Goal: Information Seeking & Learning: Learn about a topic

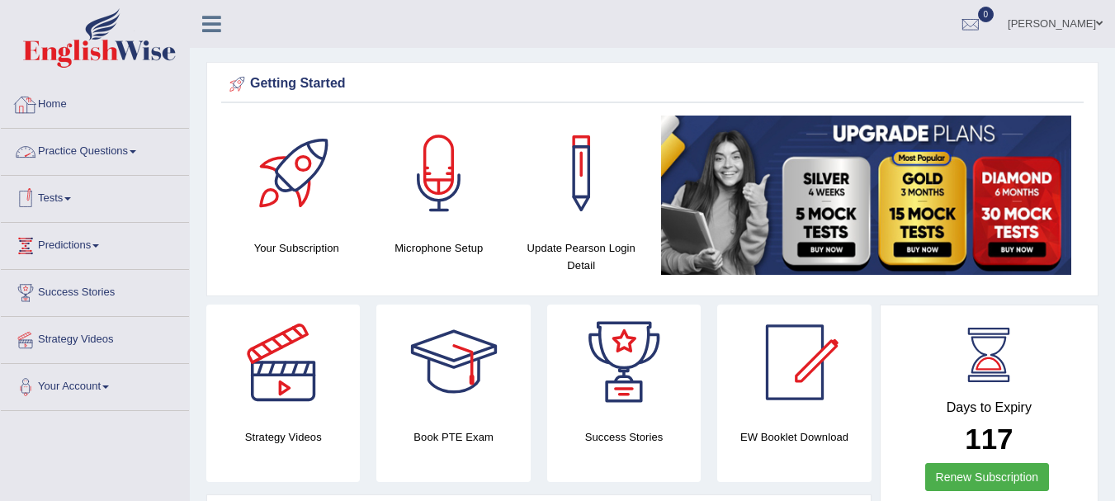
click at [115, 150] on link "Practice Questions" at bounding box center [95, 149] width 188 height 41
click at [132, 158] on link "Practice Questions" at bounding box center [95, 149] width 188 height 41
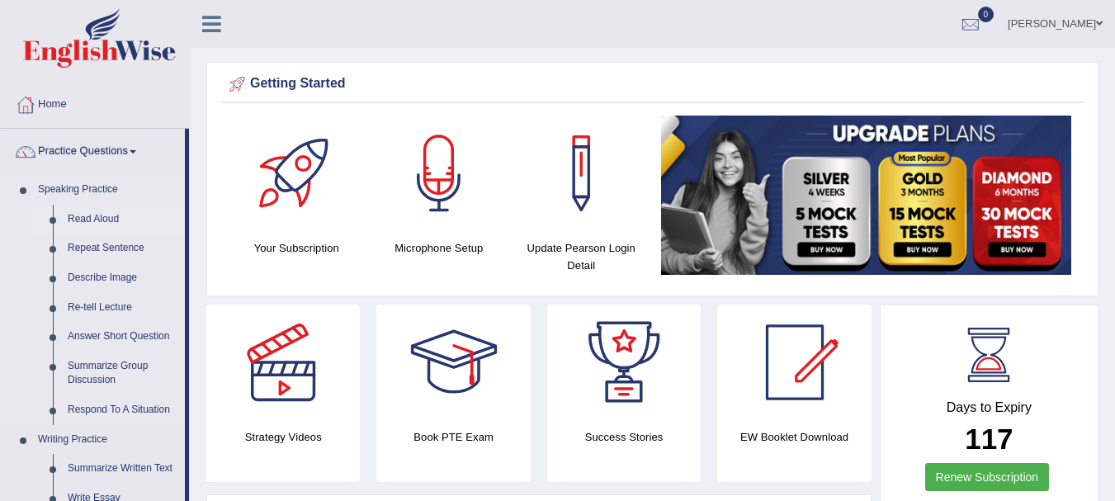
click at [98, 212] on link "Read Aloud" at bounding box center [122, 220] width 125 height 30
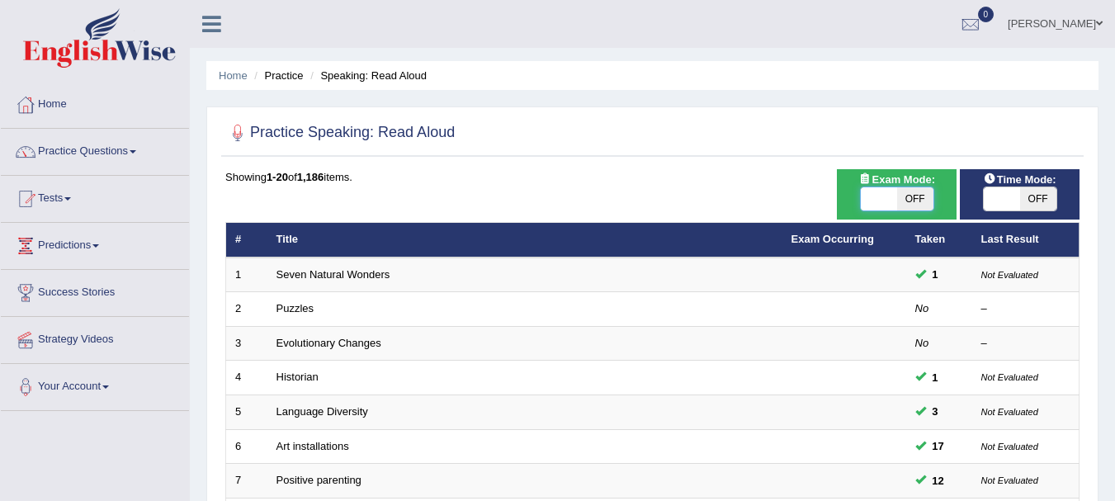
click at [875, 201] on span at bounding box center [879, 198] width 36 height 23
checkbox input "true"
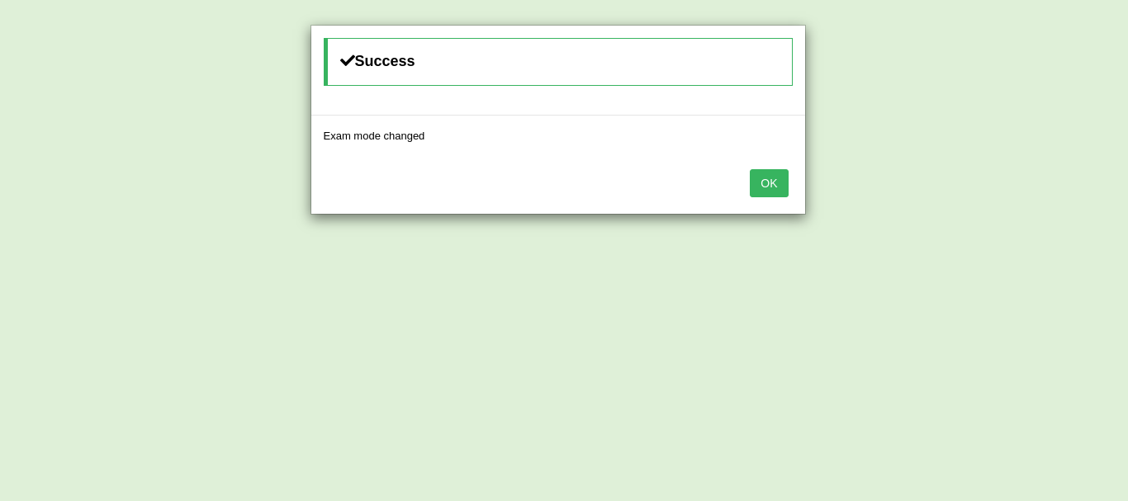
click at [768, 174] on button "OK" at bounding box center [769, 183] width 38 height 28
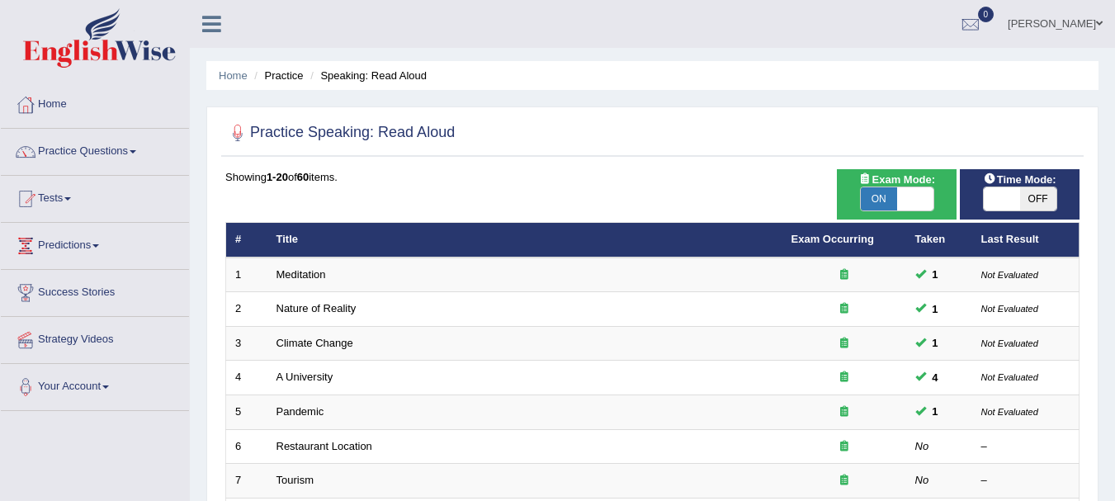
click at [1010, 197] on span at bounding box center [1002, 198] width 36 height 23
checkbox input "true"
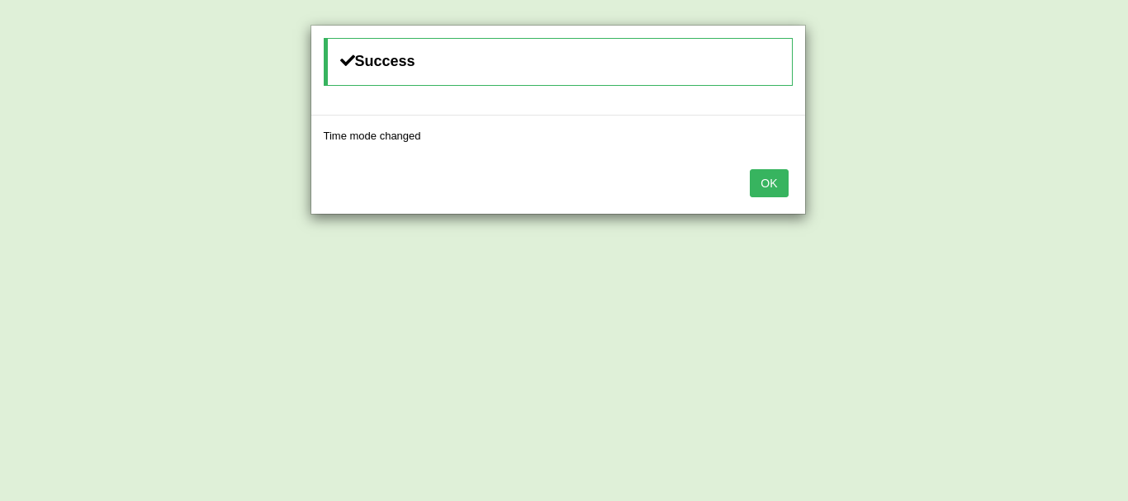
click at [776, 177] on button "OK" at bounding box center [769, 183] width 38 height 28
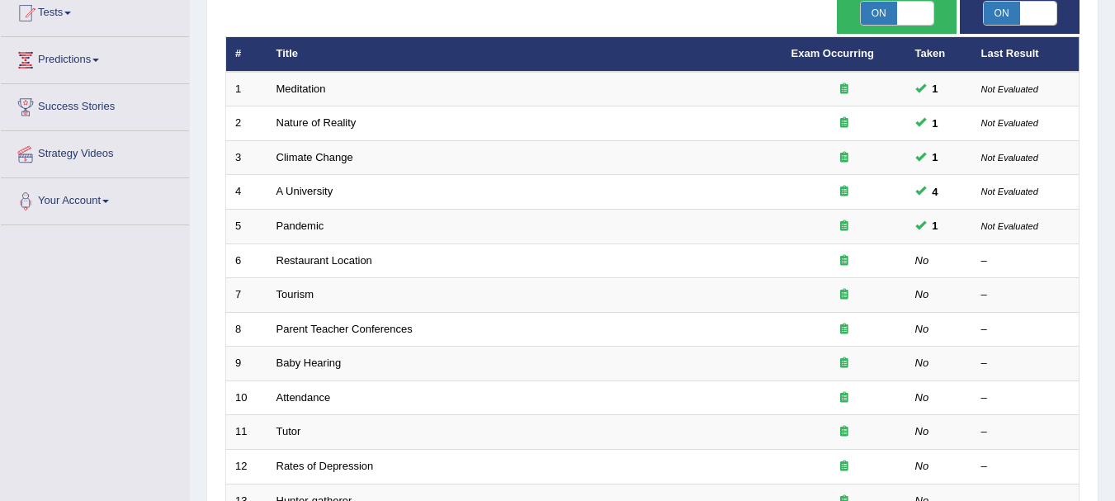
scroll to position [235, 0]
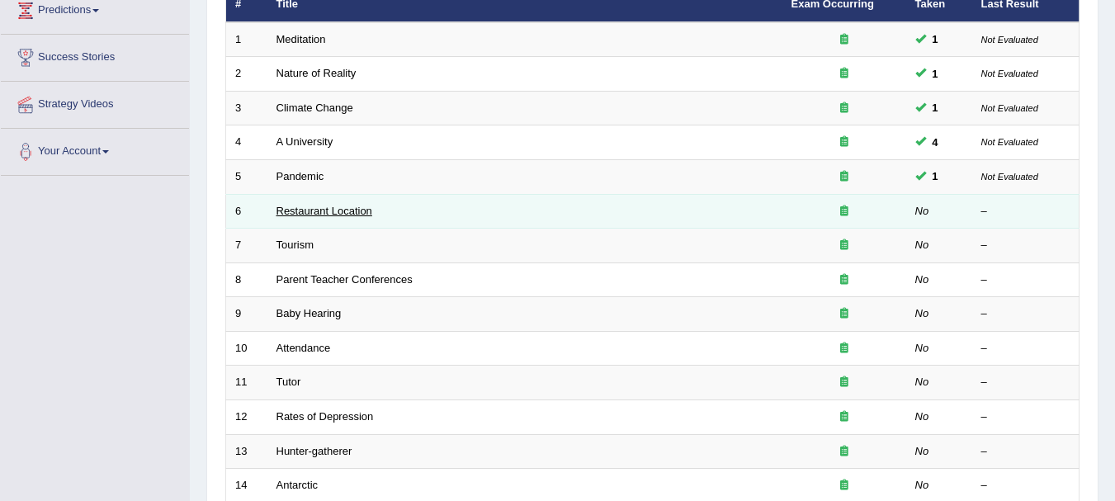
click at [347, 206] on link "Restaurant Location" at bounding box center [325, 211] width 96 height 12
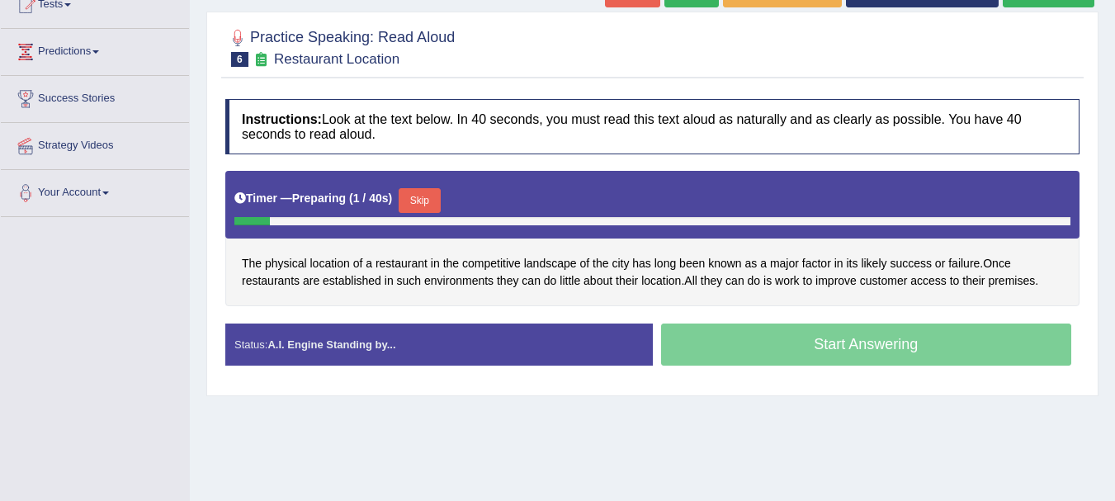
drag, startPoint x: 0, startPoint y: 0, endPoint x: 1123, endPoint y: 312, distance: 1165.4
click at [1115, 307] on html "Toggle navigation Home Practice Questions Speaking Practice Read Aloud Repeat S…" at bounding box center [557, 56] width 1115 height 501
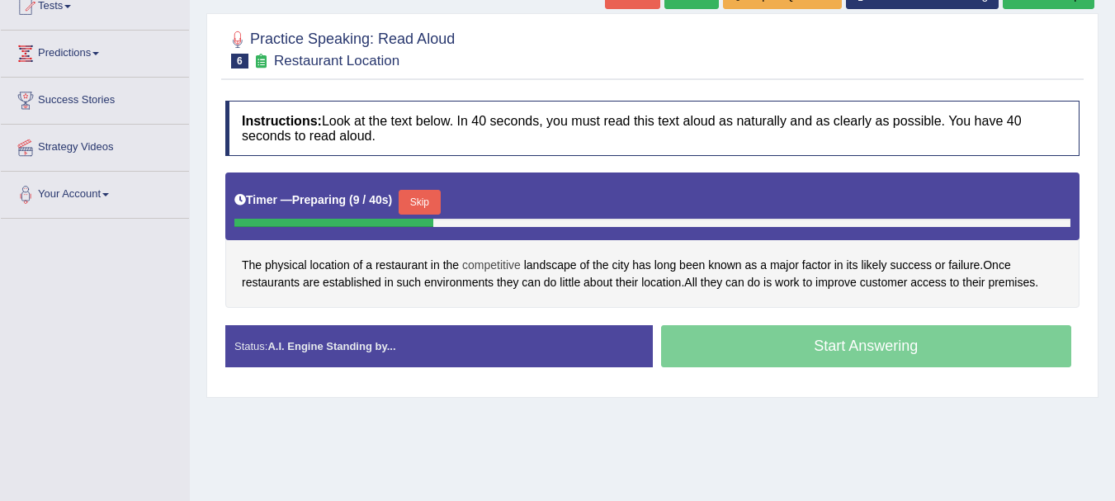
click at [506, 270] on span "competitive" at bounding box center [491, 265] width 59 height 17
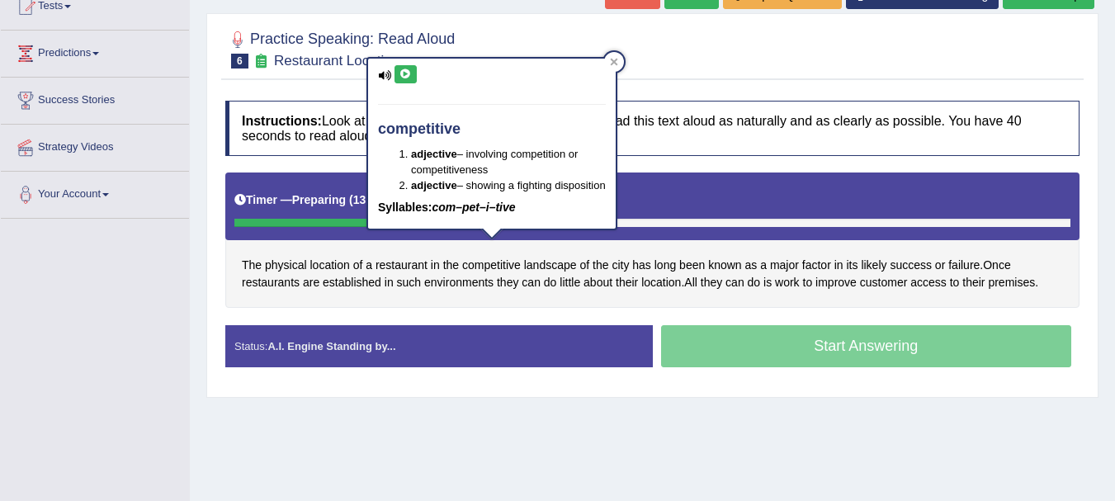
click at [408, 72] on icon at bounding box center [406, 74] width 12 height 10
click at [616, 60] on icon at bounding box center [614, 61] width 7 height 7
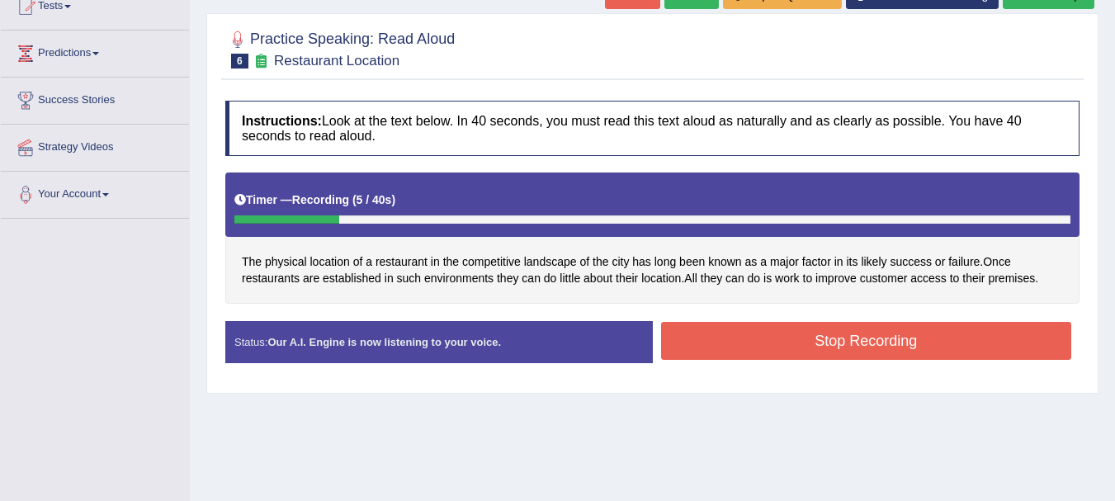
click at [911, 335] on button "Stop Recording" at bounding box center [866, 341] width 411 height 38
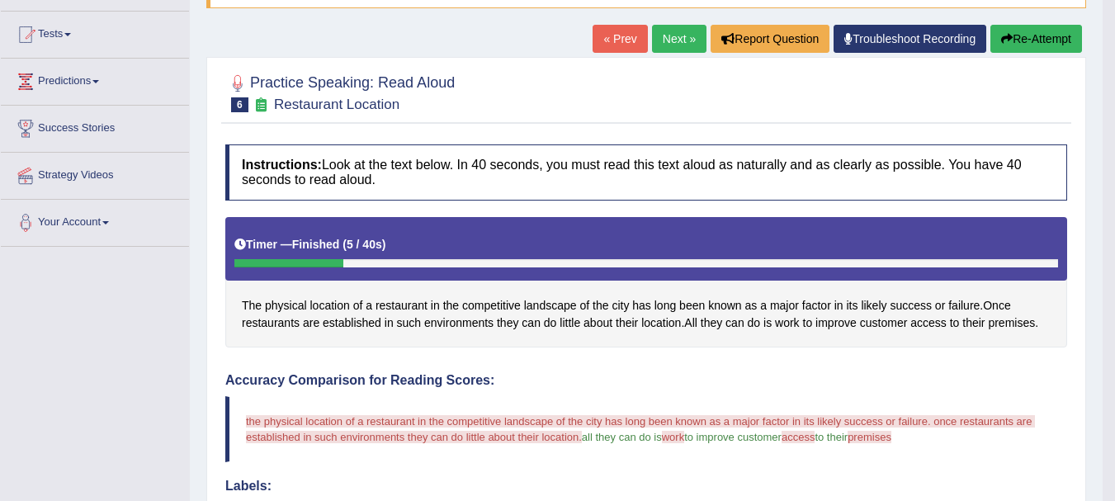
scroll to position [0, 0]
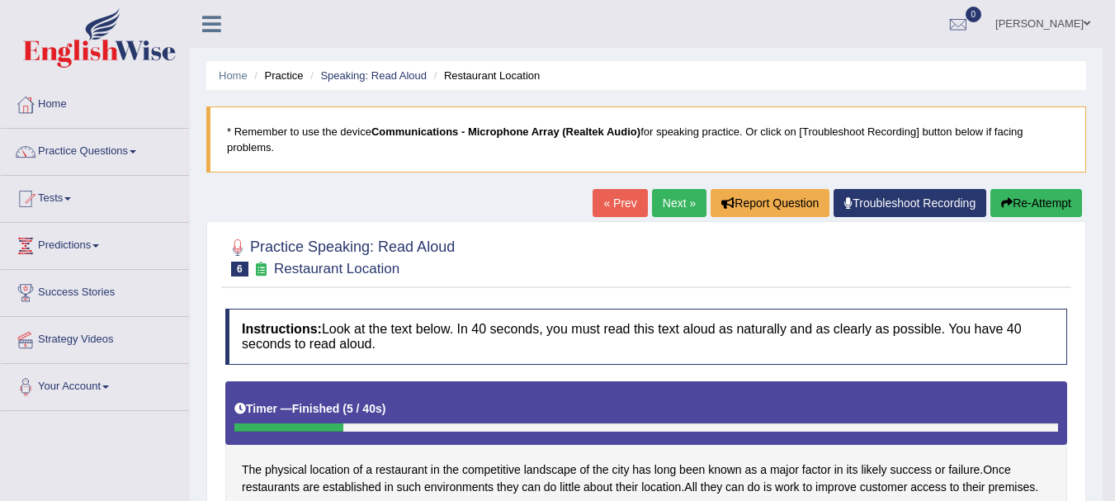
click at [1023, 201] on button "Re-Attempt" at bounding box center [1037, 203] width 92 height 28
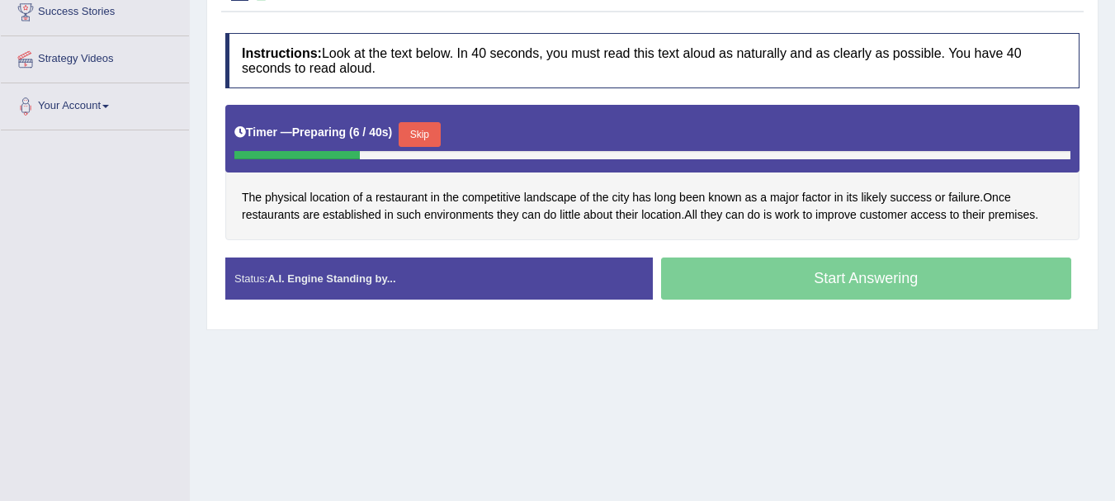
scroll to position [288, 0]
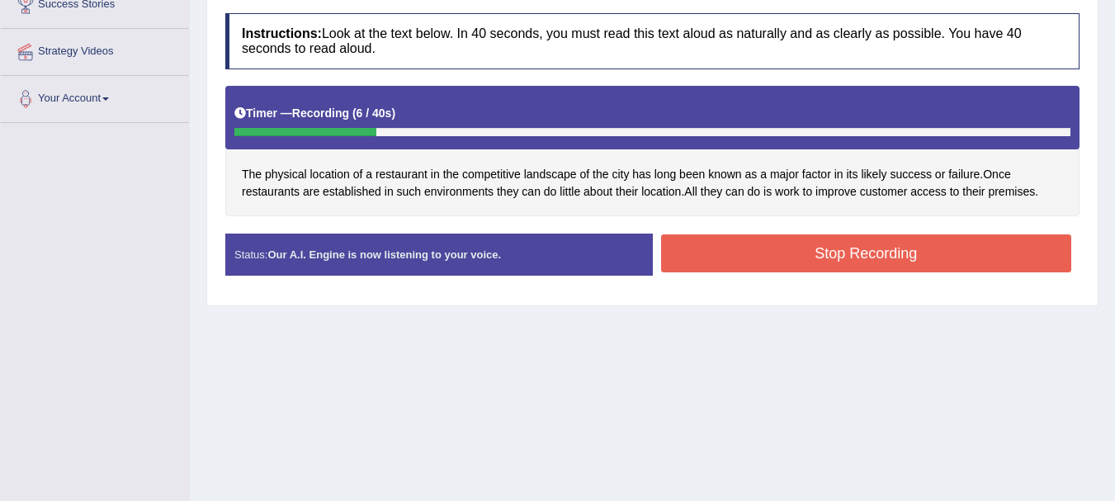
click at [800, 245] on button "Stop Recording" at bounding box center [866, 253] width 411 height 38
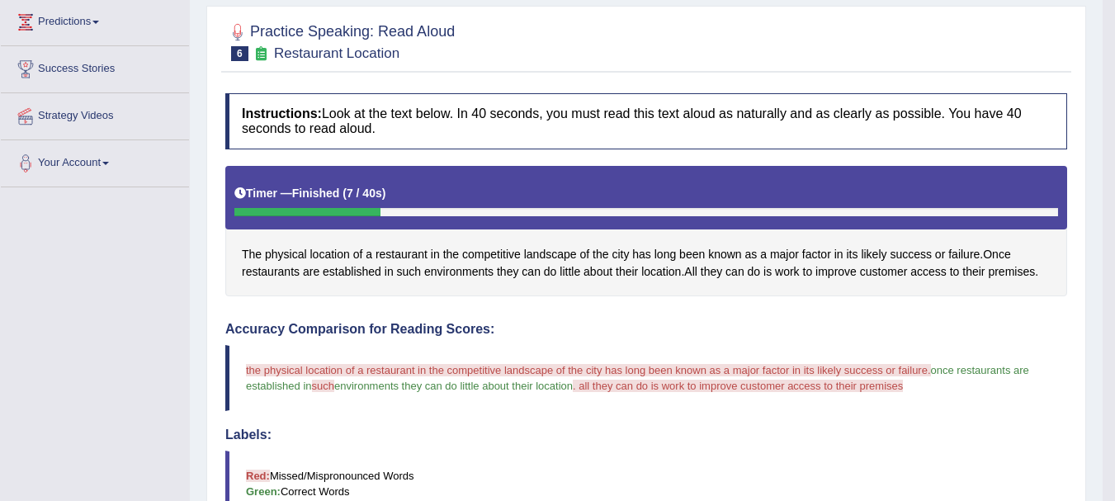
scroll to position [0, 0]
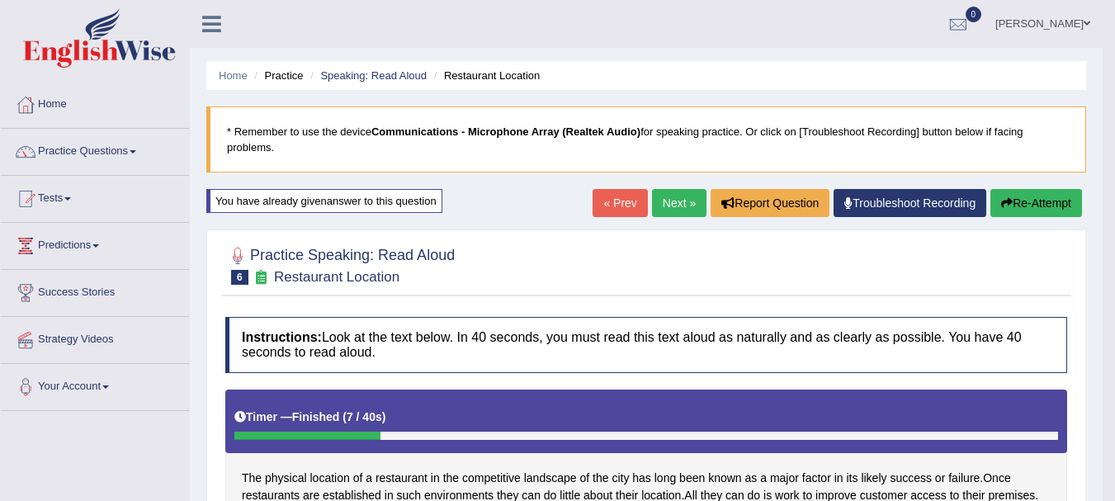
click at [676, 205] on link "Next »" at bounding box center [679, 203] width 54 height 28
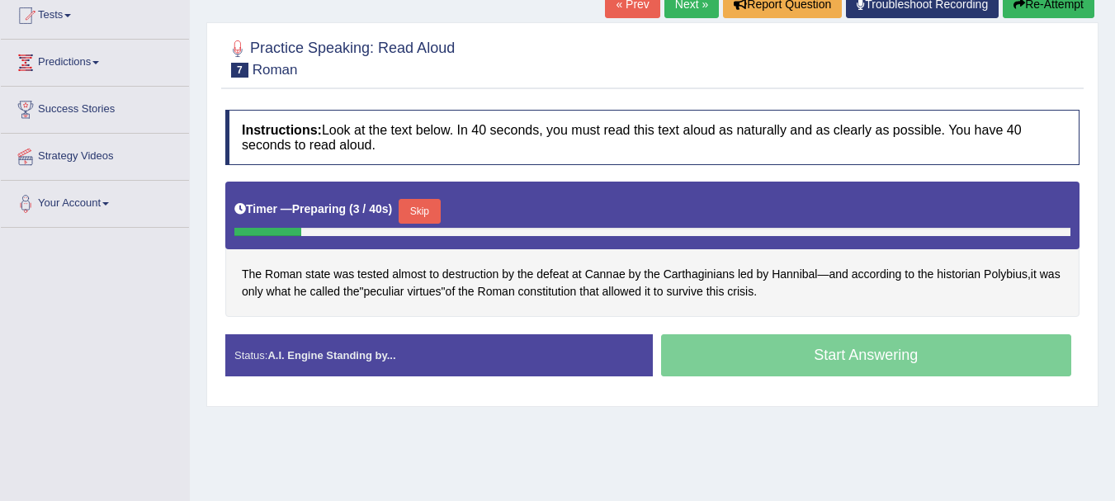
scroll to position [192, 0]
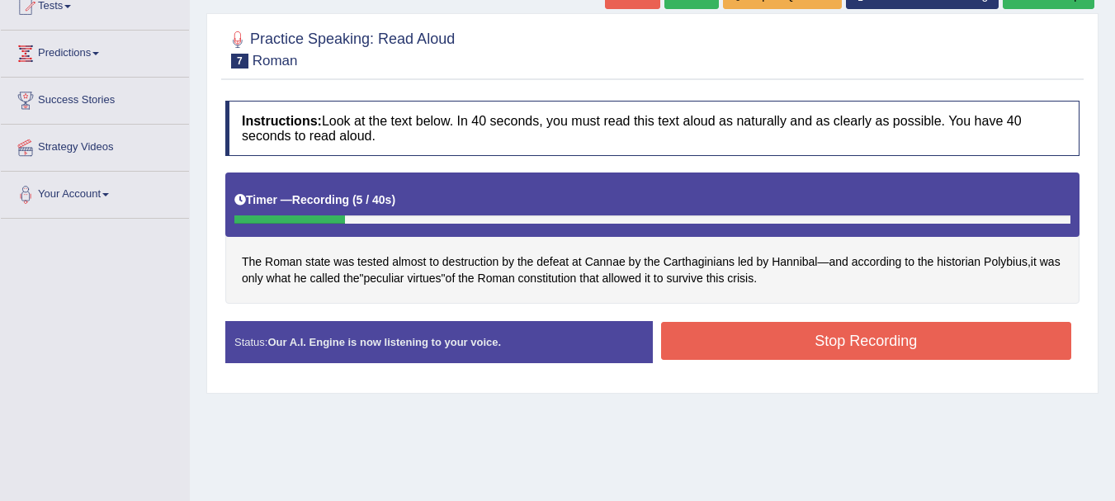
click at [739, 338] on button "Stop Recording" at bounding box center [866, 341] width 411 height 38
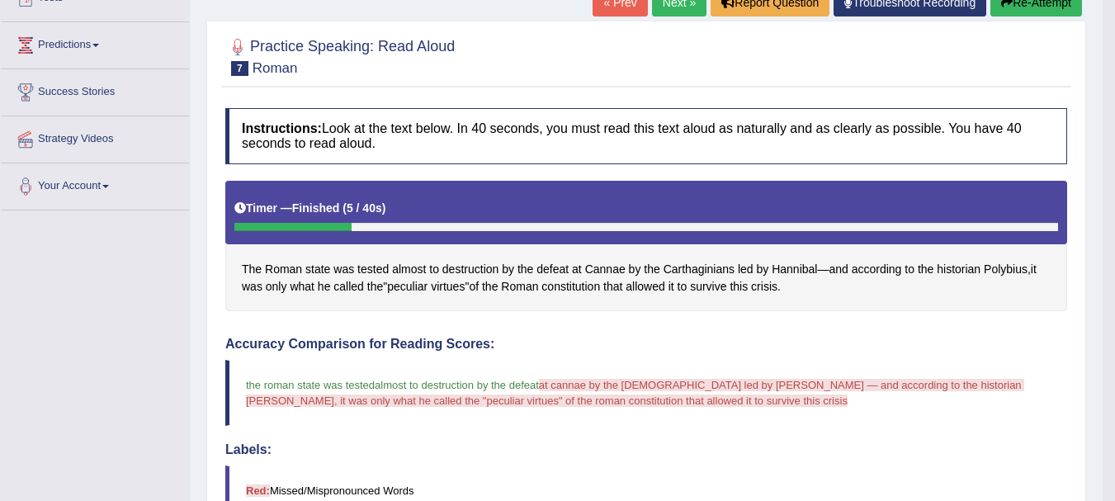
scroll to position [111, 0]
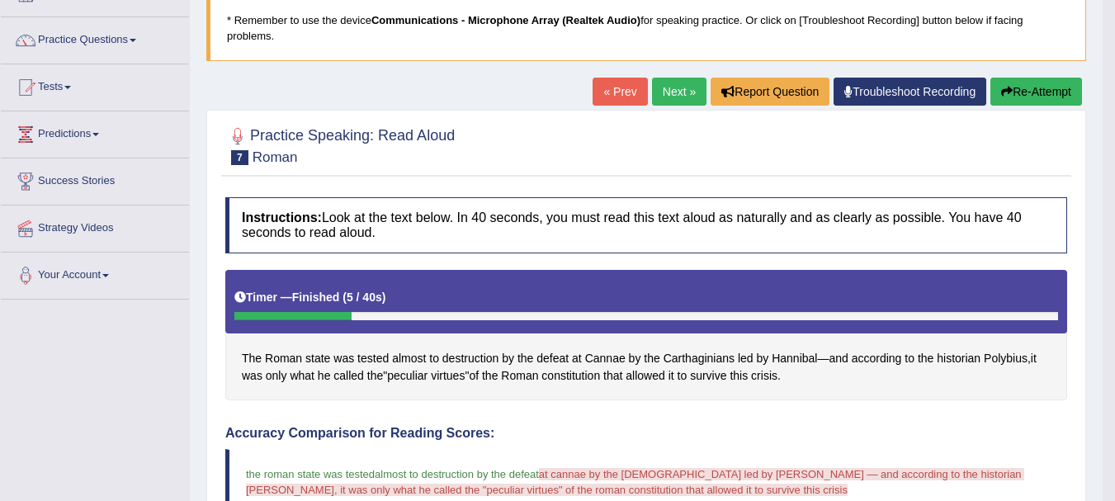
click at [1049, 85] on button "Re-Attempt" at bounding box center [1037, 92] width 92 height 28
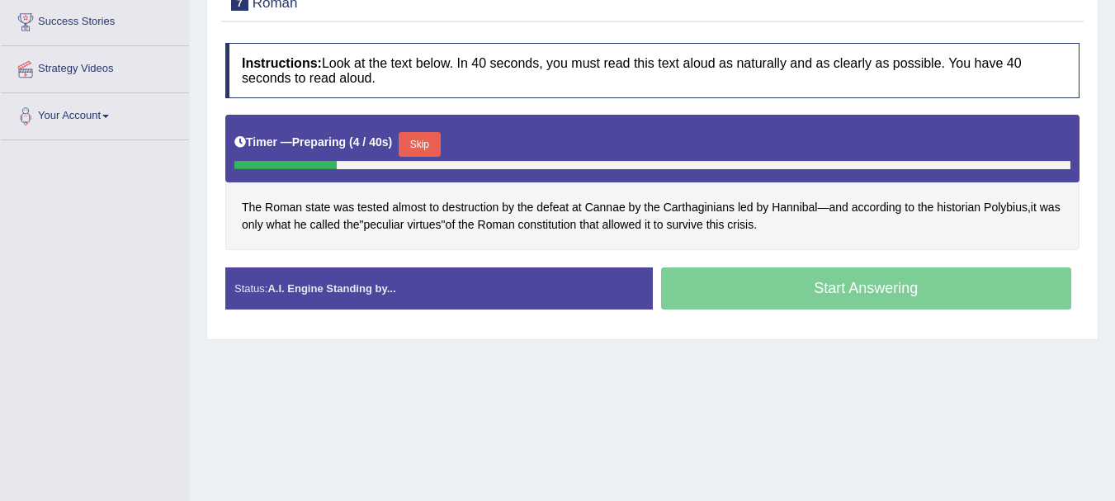
scroll to position [276, 0]
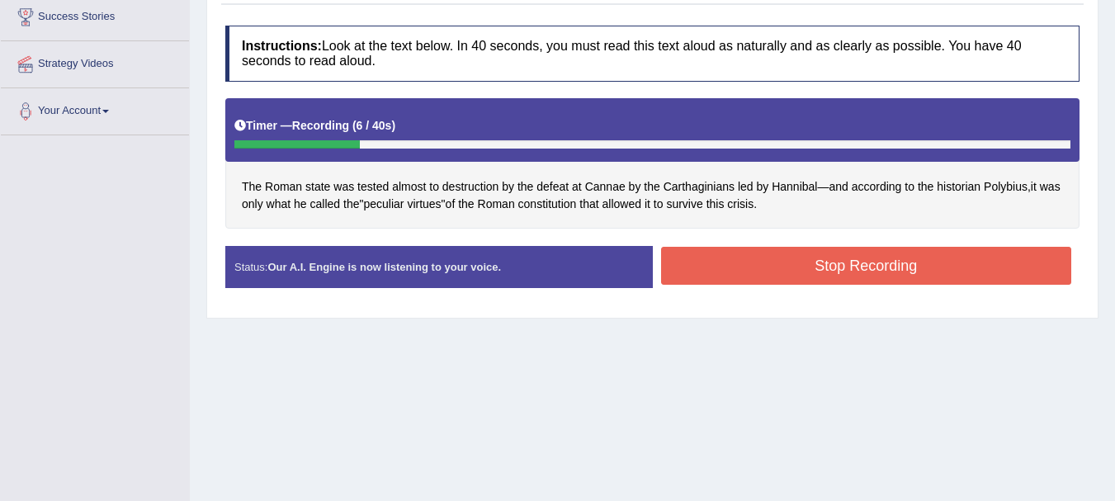
click at [860, 258] on button "Stop Recording" at bounding box center [866, 266] width 411 height 38
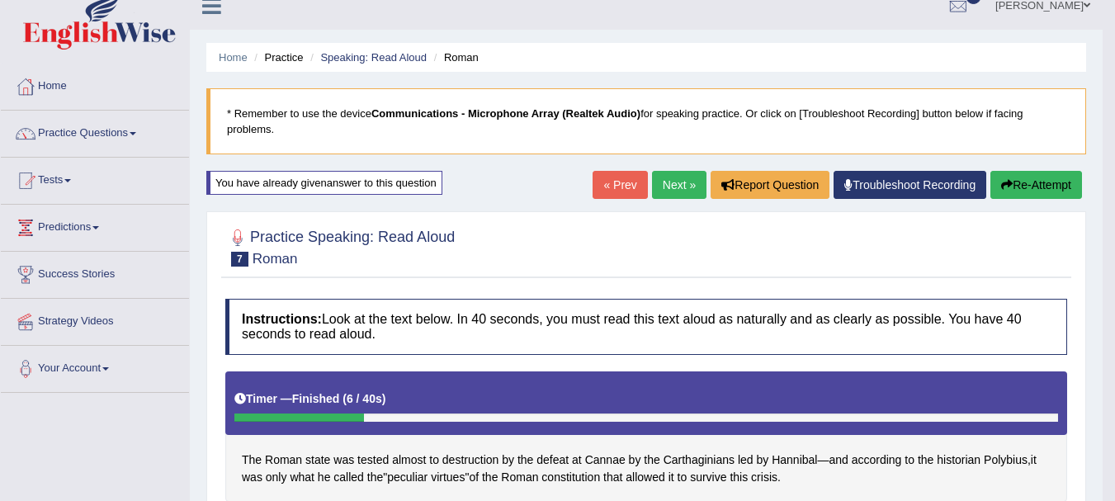
scroll to position [26, 0]
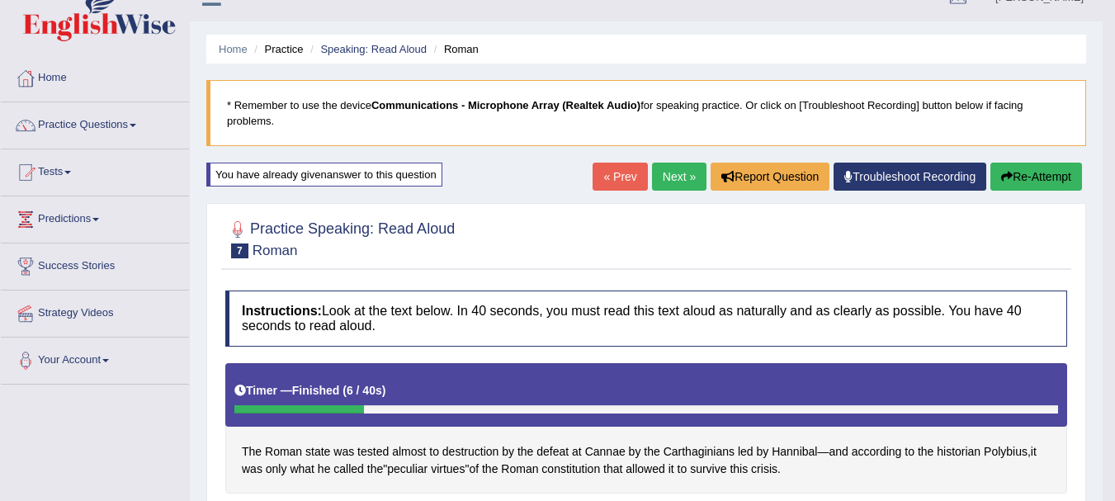
click at [1034, 168] on button "Re-Attempt" at bounding box center [1037, 177] width 92 height 28
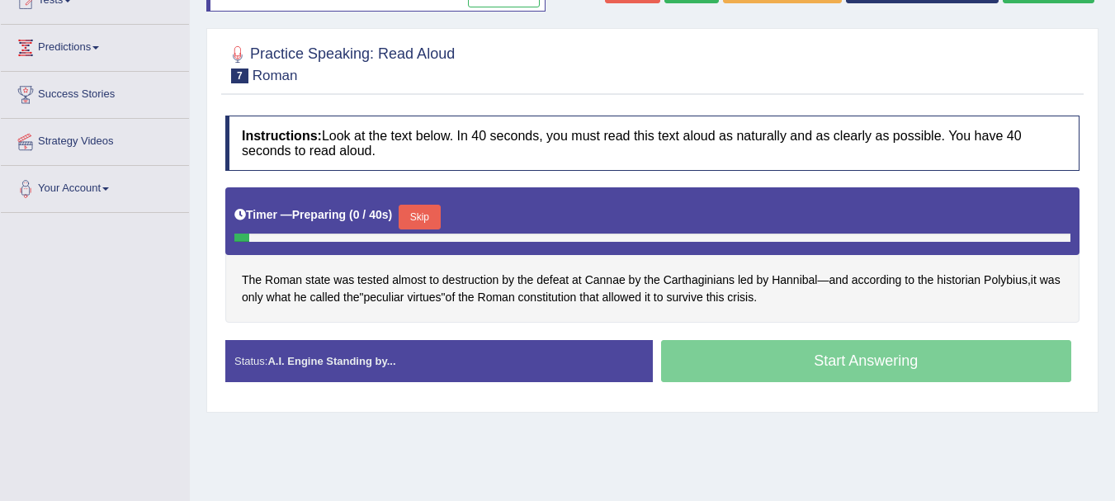
scroll to position [248, 0]
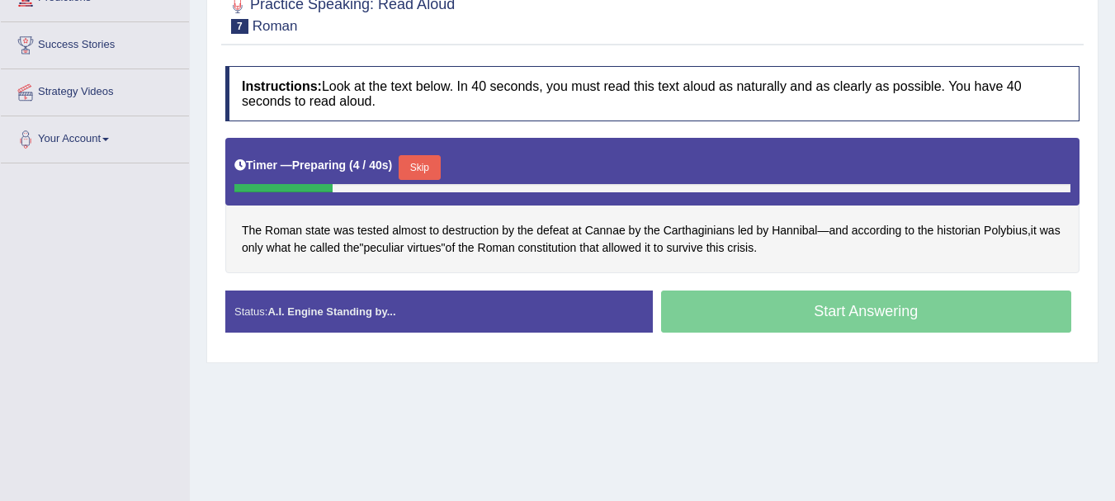
click at [431, 159] on button "Skip" at bounding box center [419, 167] width 41 height 25
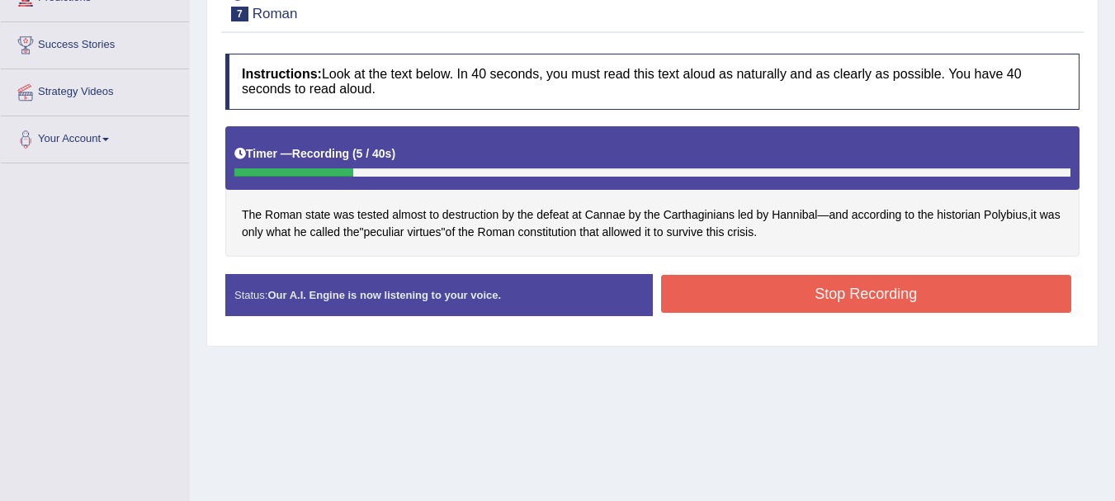
click at [889, 289] on button "Stop Recording" at bounding box center [866, 294] width 411 height 38
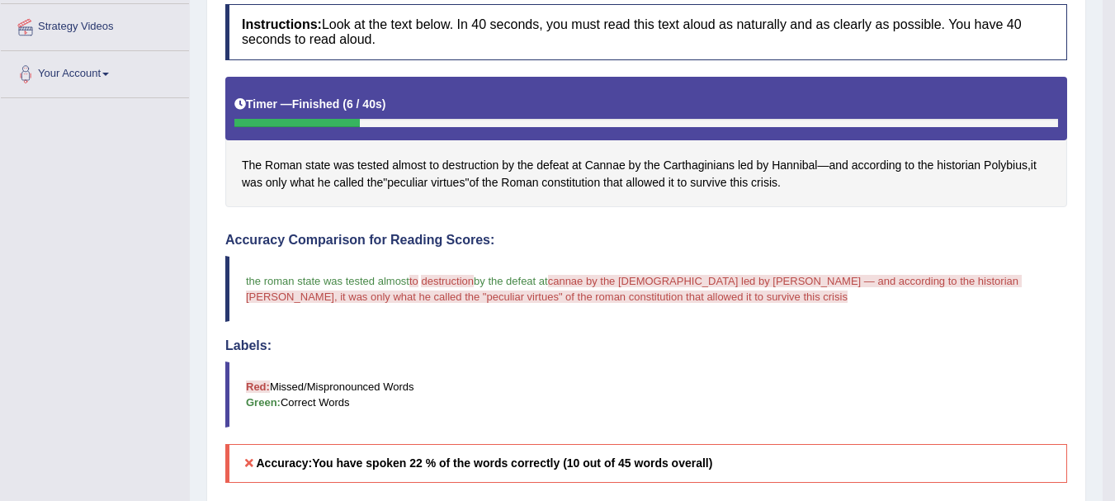
scroll to position [278, 0]
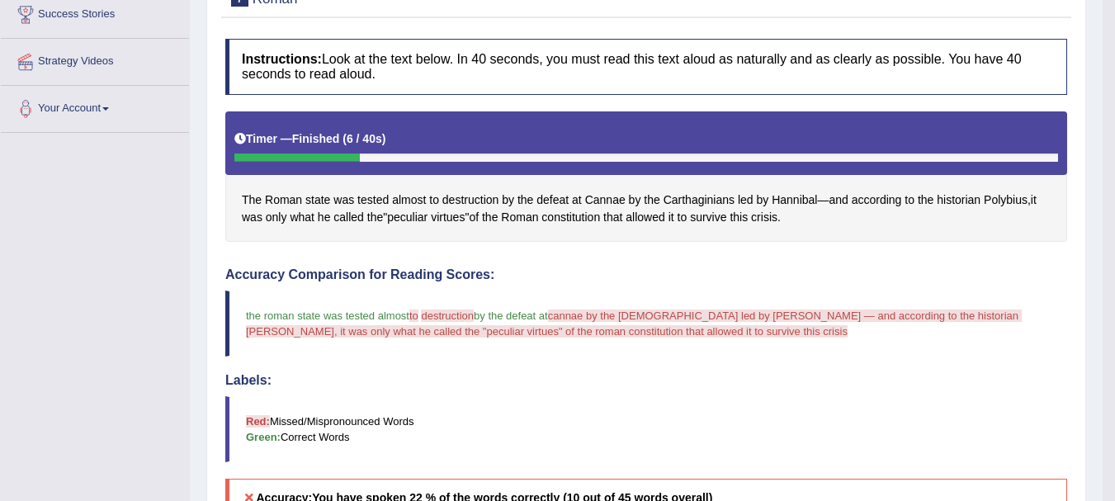
drag, startPoint x: 1082, startPoint y: 240, endPoint x: 1091, endPoint y: 150, distance: 90.4
click at [1091, 150] on div "Home Practice Speaking: Read Aloud Roman * Remember to use the device Communica…" at bounding box center [646, 284] width 913 height 1125
drag, startPoint x: 1109, startPoint y: 149, endPoint x: 1127, endPoint y: 142, distance: 19.6
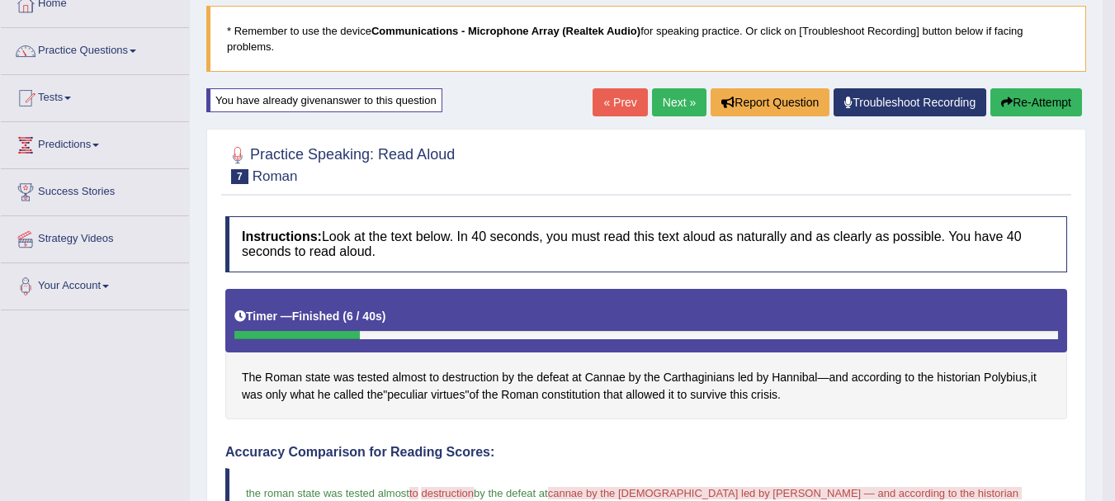
scroll to position [99, 0]
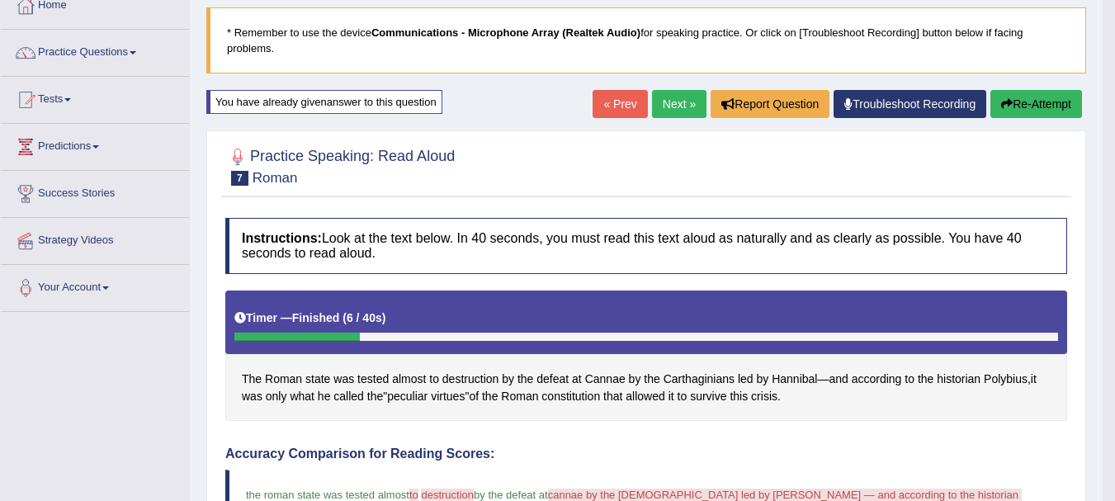
click at [1051, 106] on button "Re-Attempt" at bounding box center [1037, 104] width 92 height 28
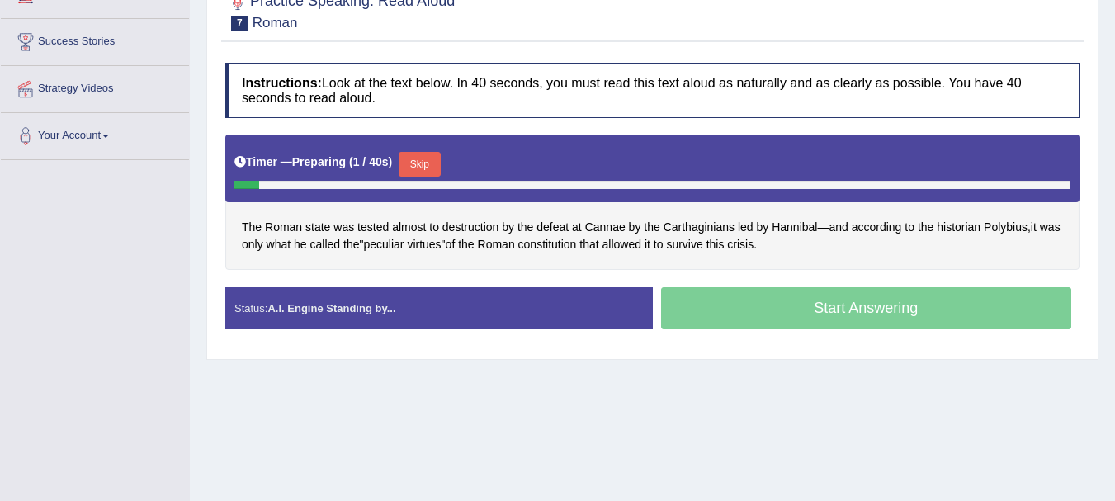
scroll to position [255, 0]
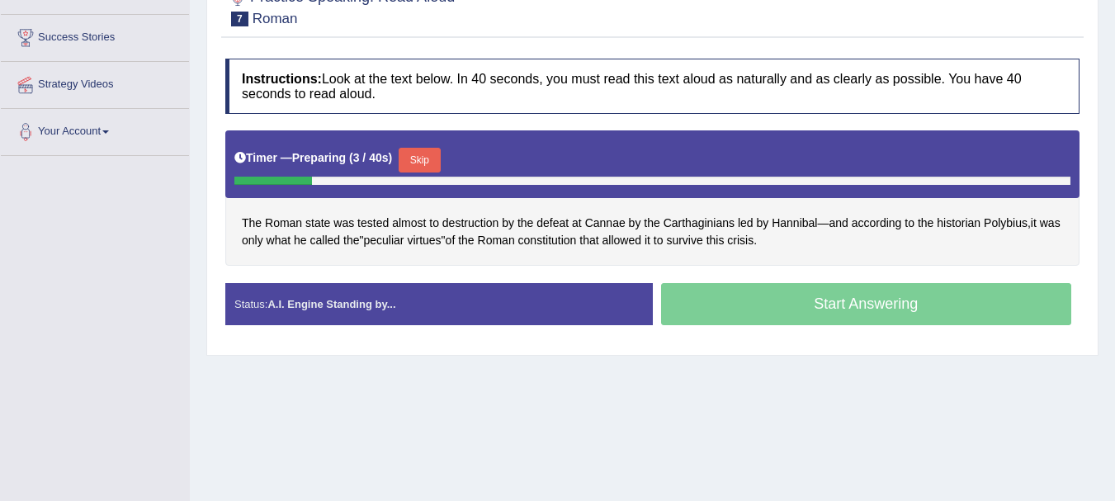
click at [433, 154] on button "Skip" at bounding box center [419, 160] width 41 height 25
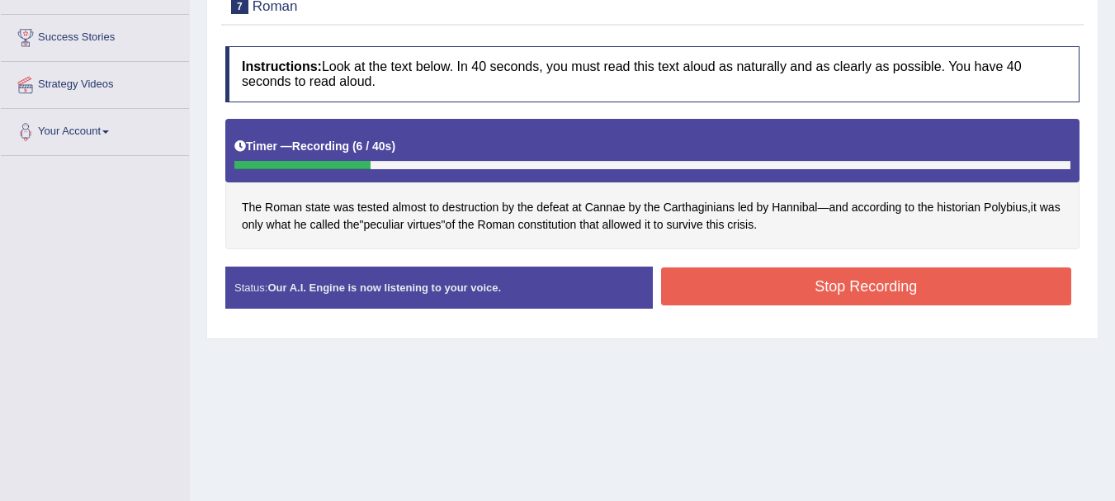
click at [837, 283] on button "Stop Recording" at bounding box center [866, 286] width 411 height 38
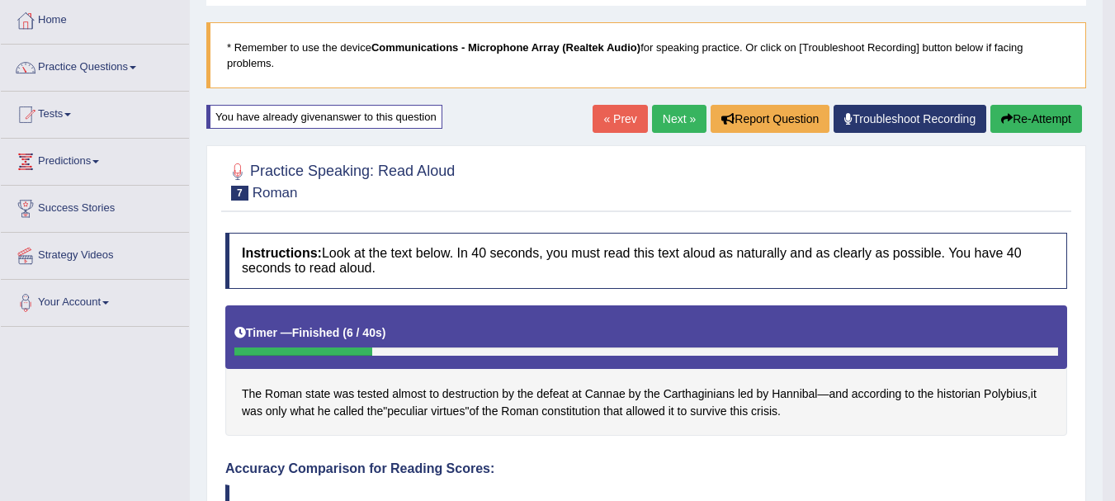
scroll to position [88, 0]
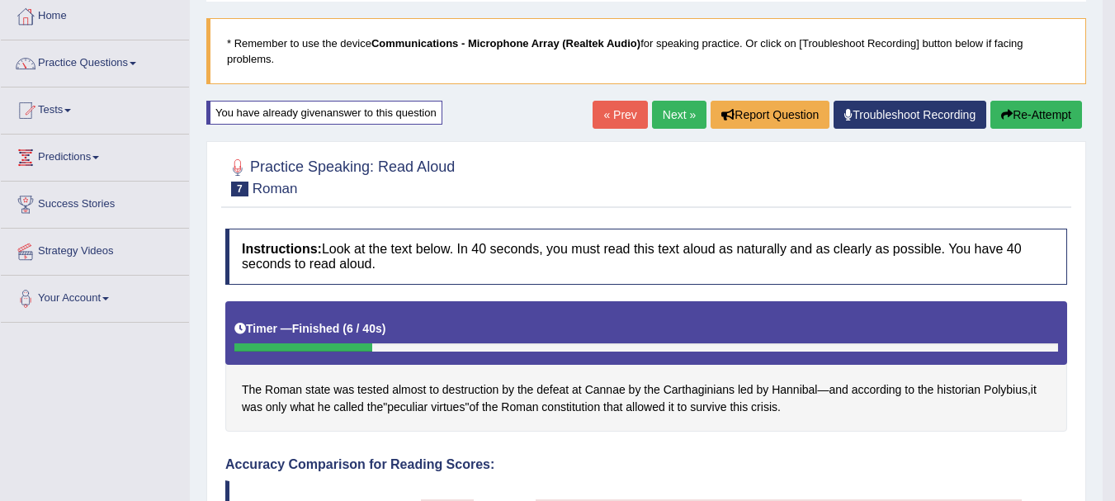
click at [679, 107] on link "Next »" at bounding box center [679, 115] width 54 height 28
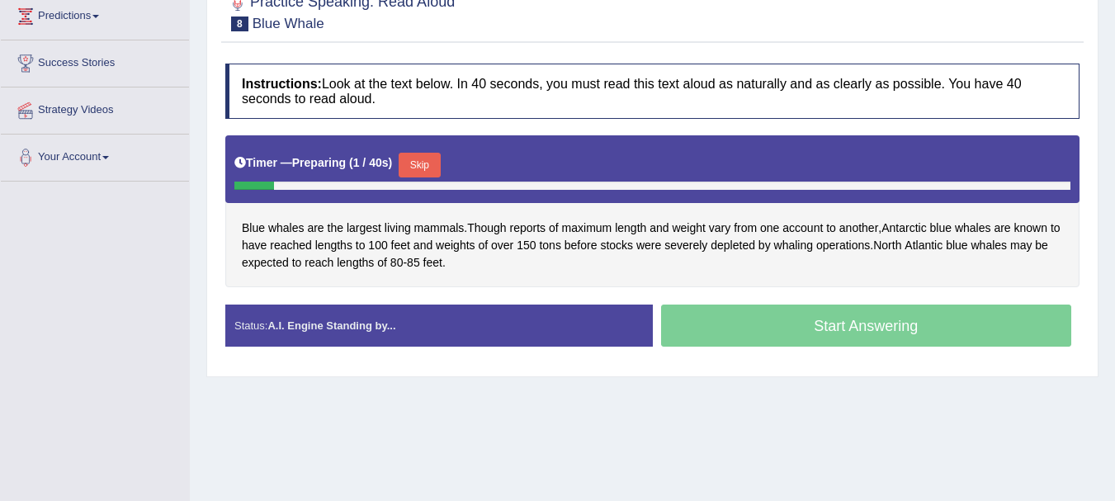
scroll to position [241, 0]
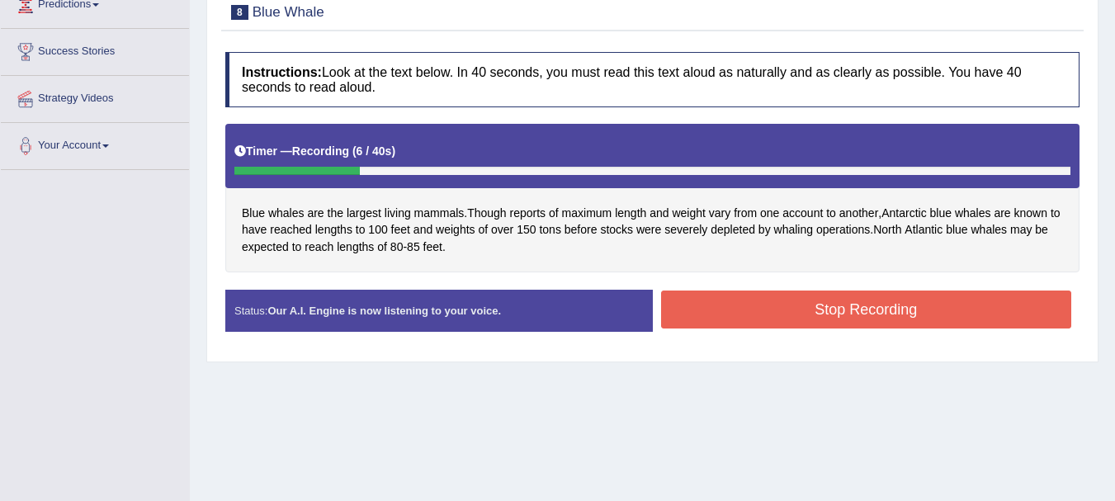
click at [769, 286] on div "Instructions: Look at the text below. In 40 seconds, you must read this text al…" at bounding box center [652, 198] width 863 height 309
click at [783, 302] on button "Stop Recording" at bounding box center [866, 310] width 411 height 38
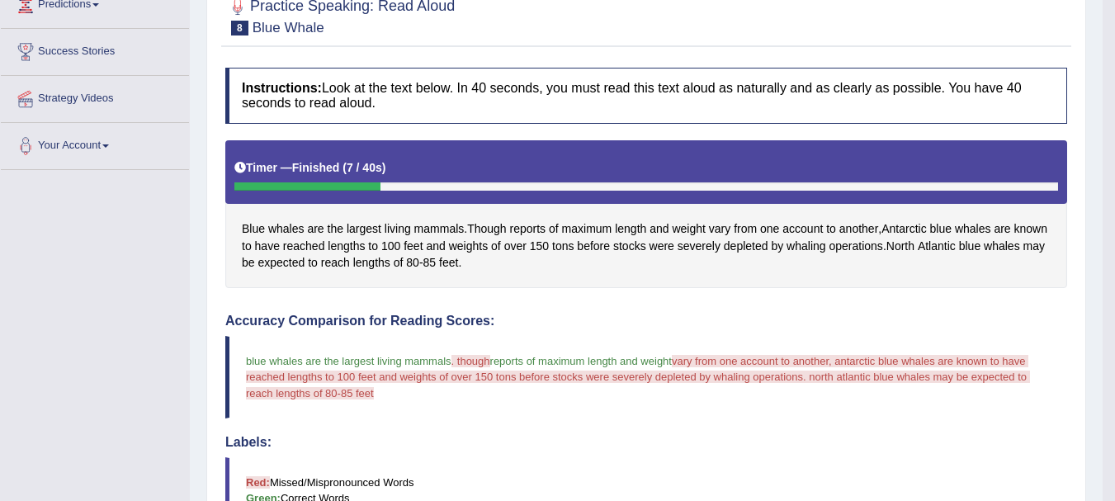
click at [474, 357] on span ". though" at bounding box center [471, 361] width 39 height 12
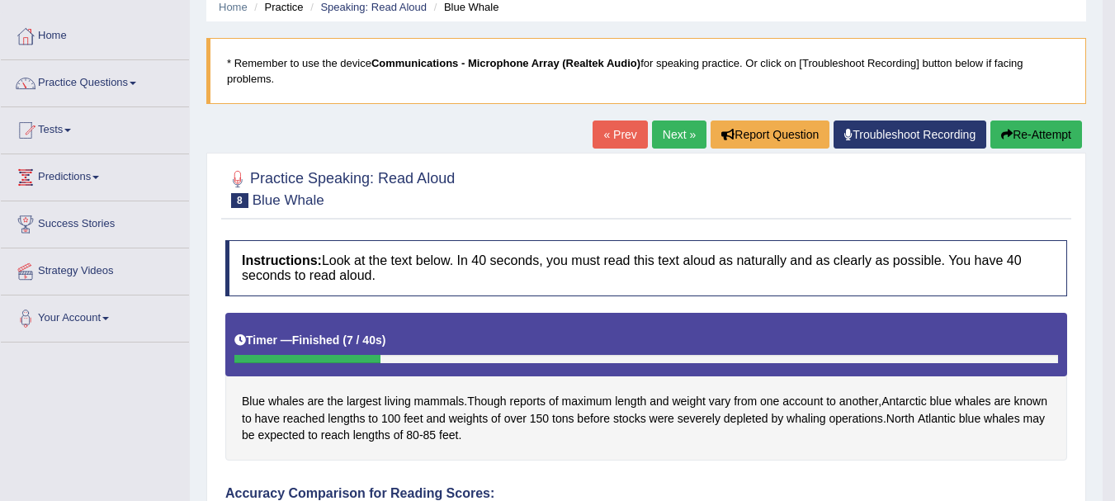
scroll to position [58, 0]
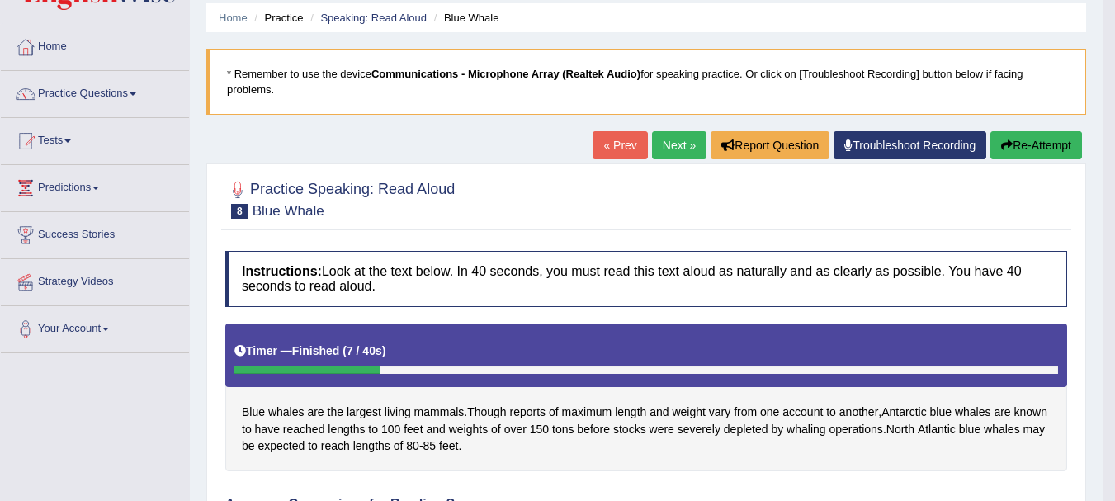
click at [1032, 142] on button "Re-Attempt" at bounding box center [1037, 145] width 92 height 28
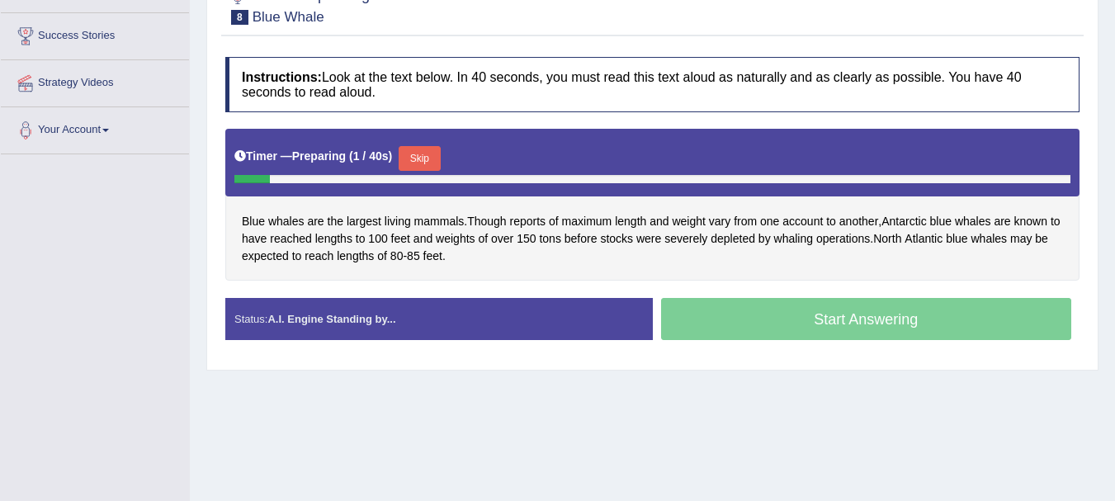
scroll to position [290, 0]
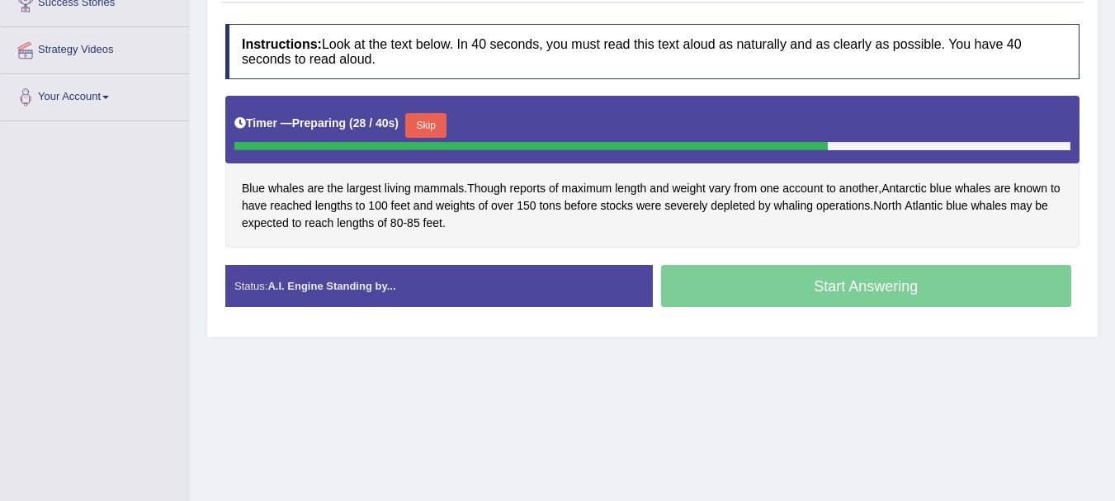
click at [435, 117] on button "Skip" at bounding box center [425, 125] width 41 height 25
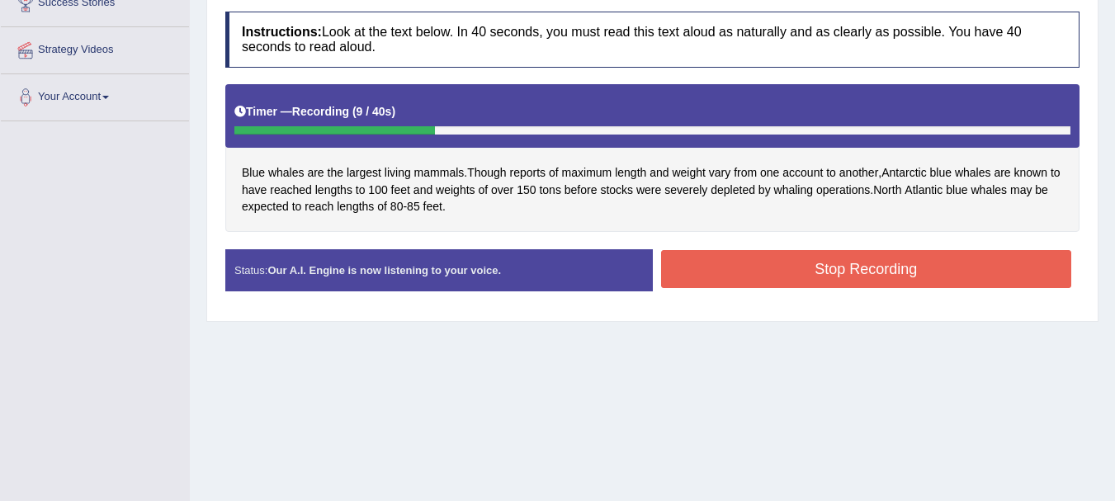
click at [834, 263] on button "Stop Recording" at bounding box center [866, 269] width 411 height 38
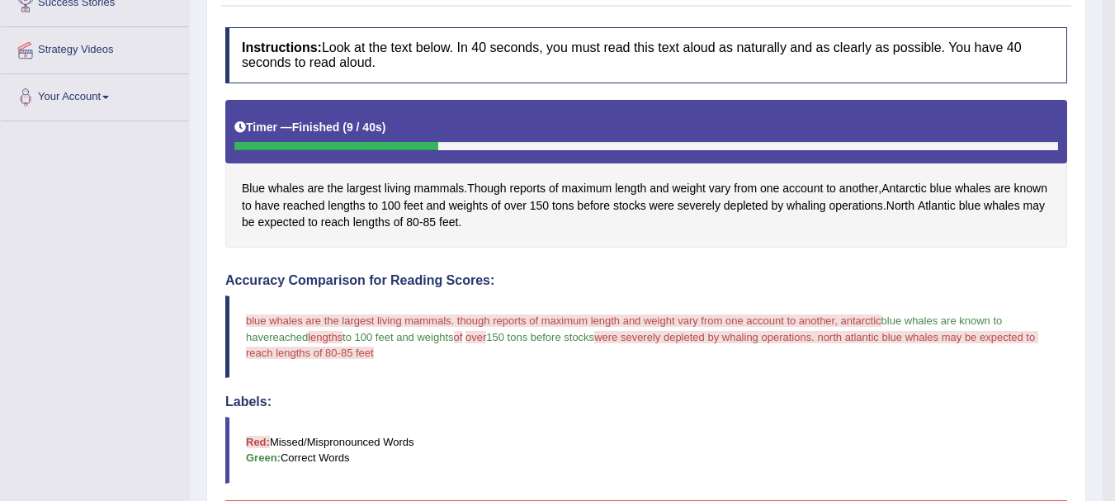
drag, startPoint x: 1106, startPoint y: 248, endPoint x: 1112, endPoint y: 258, distance: 10.8
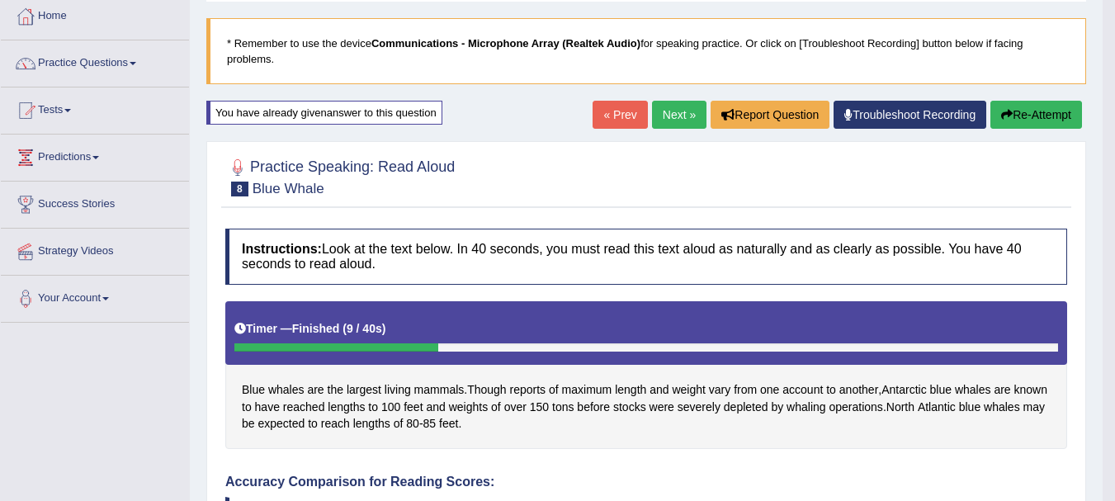
scroll to position [90, 0]
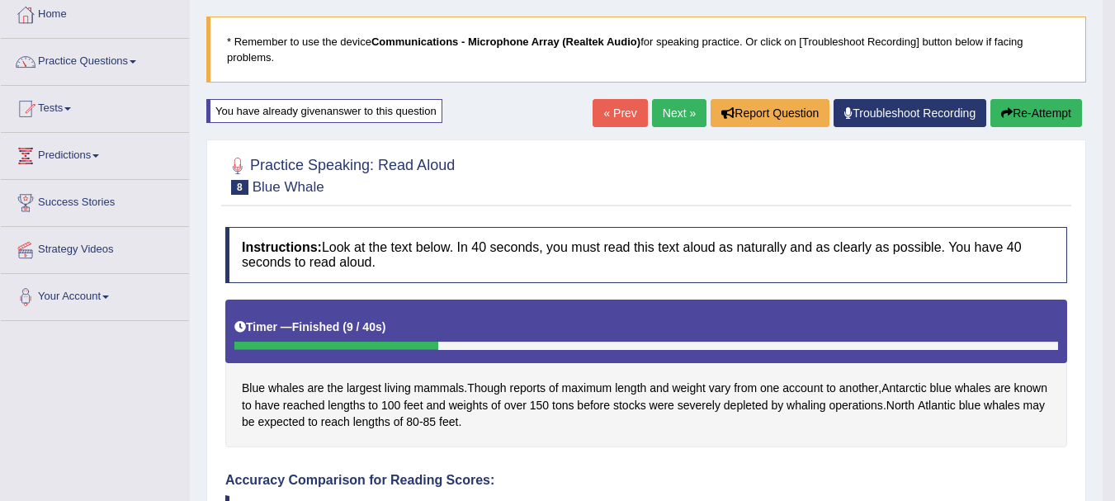
click at [1053, 120] on button "Re-Attempt" at bounding box center [1037, 113] width 92 height 28
click at [1041, 111] on button "Re-Attempt" at bounding box center [1037, 113] width 92 height 28
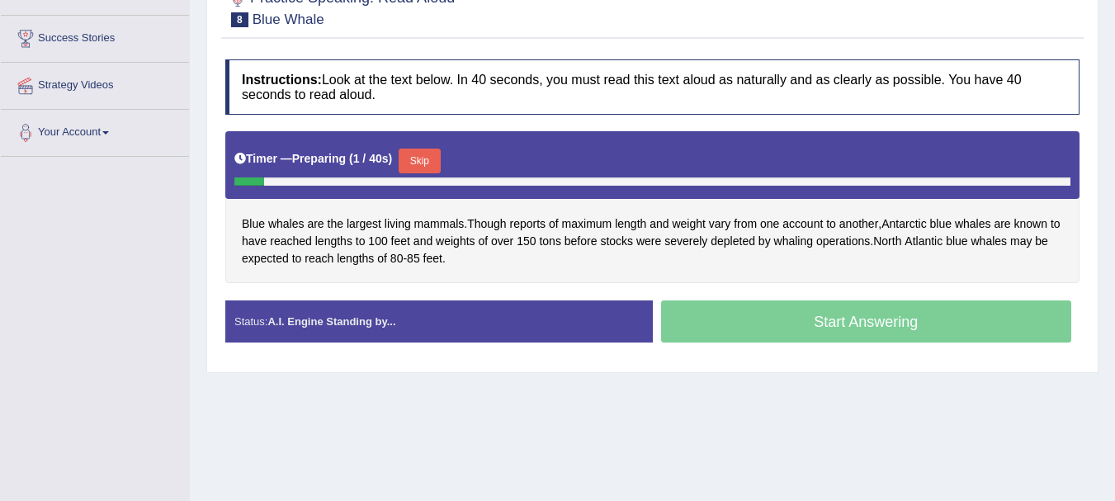
scroll to position [273, 0]
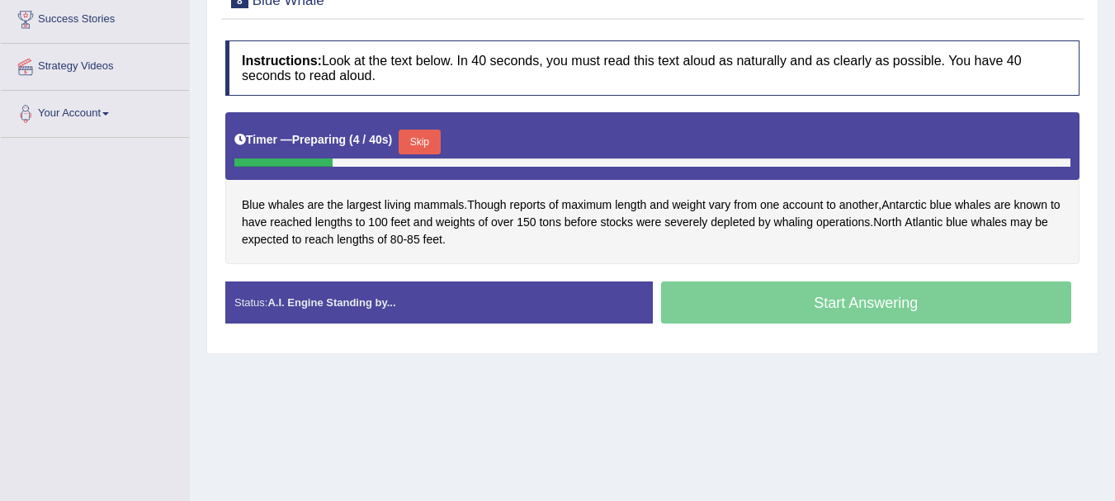
click at [433, 138] on button "Skip" at bounding box center [419, 142] width 41 height 25
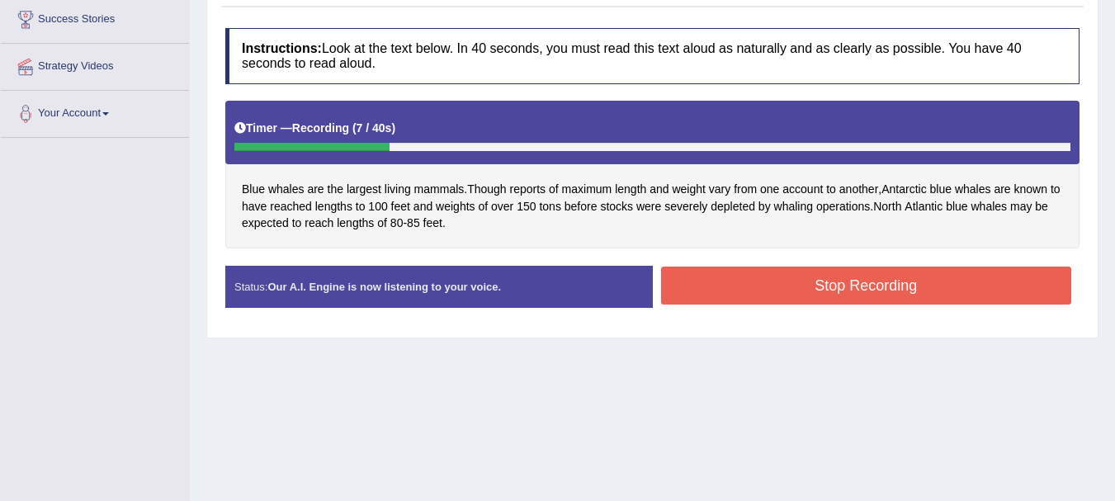
click at [732, 282] on button "Stop Recording" at bounding box center [866, 286] width 411 height 38
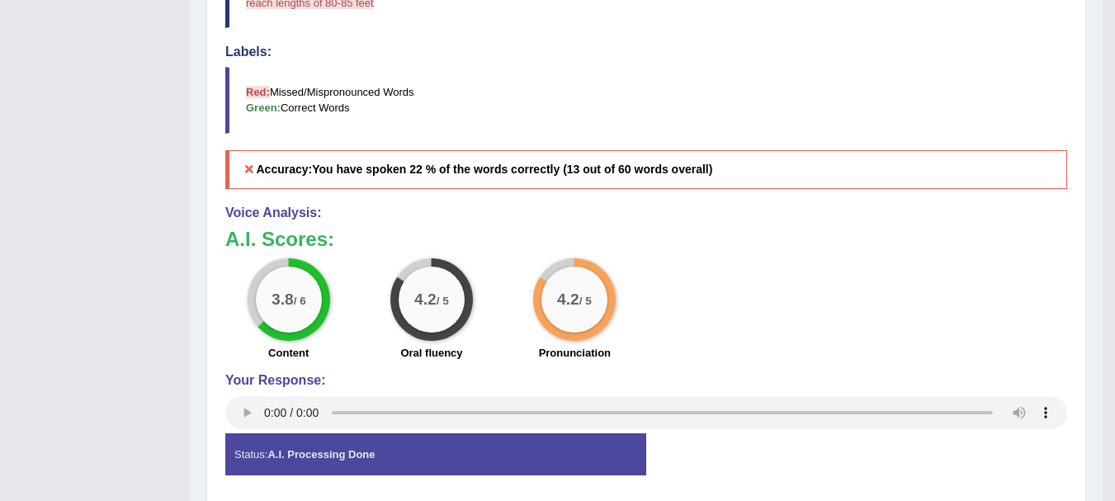
scroll to position [637, 0]
